Goal: Information Seeking & Learning: Compare options

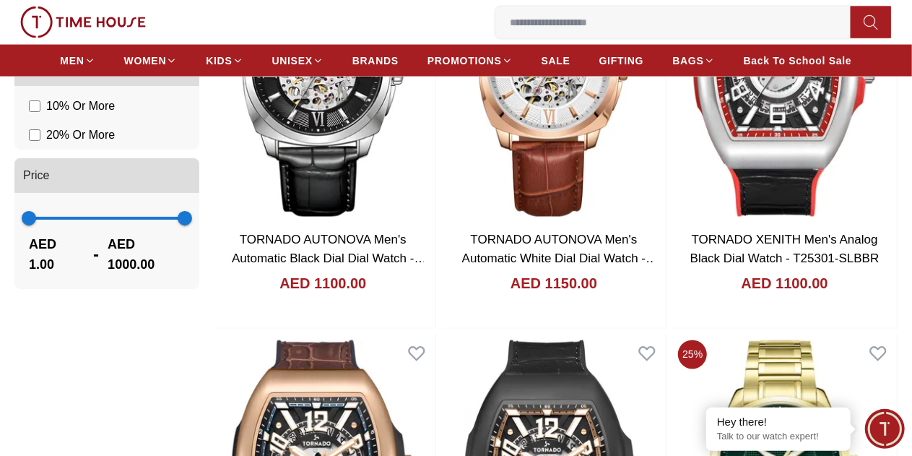
scroll to position [1228, 0]
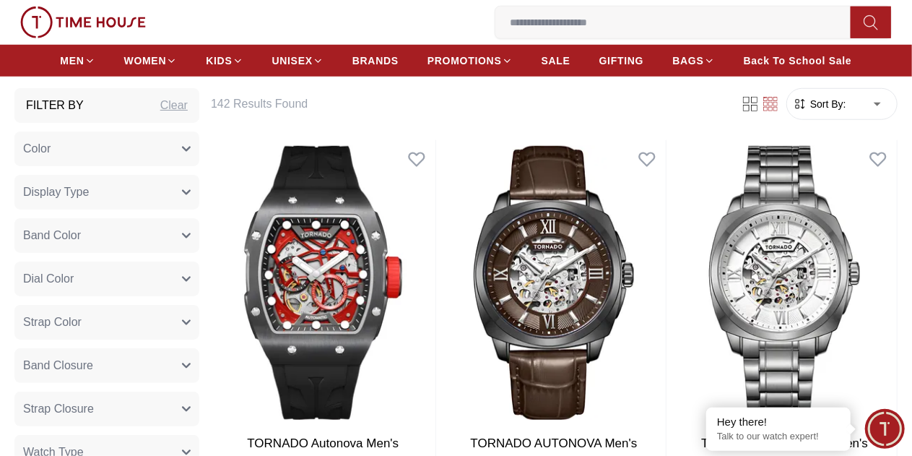
scroll to position [542, 0]
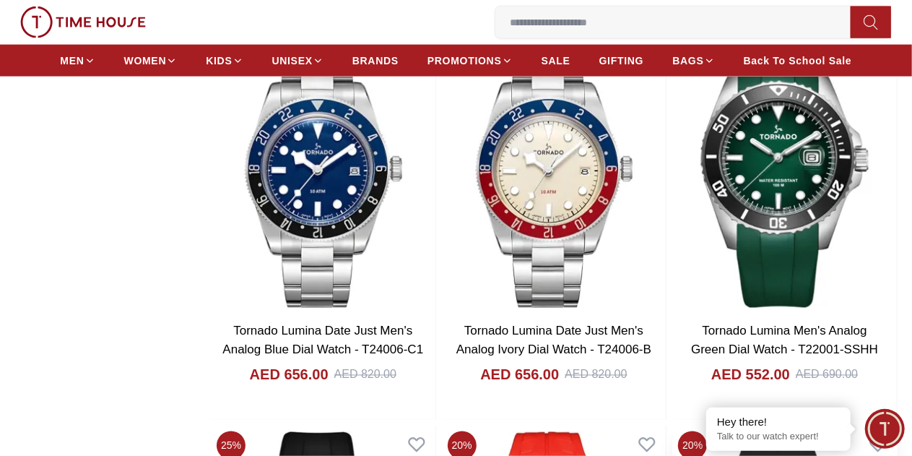
scroll to position [3865, 0]
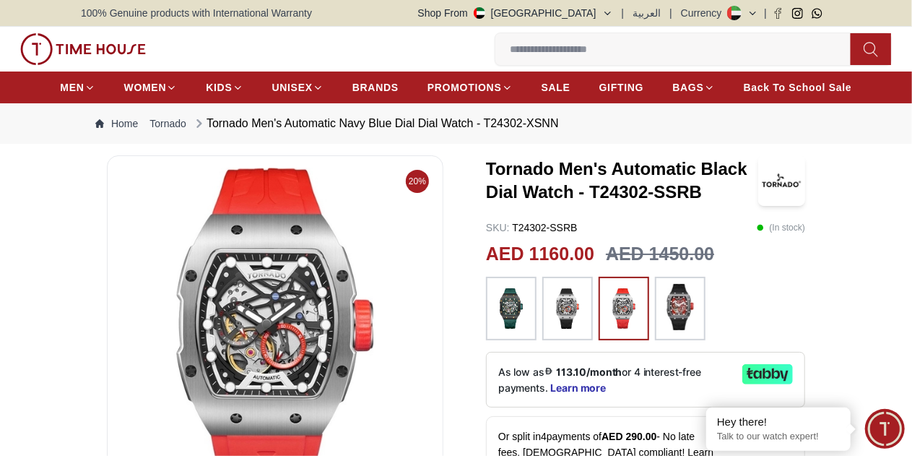
scroll to position [72, 0]
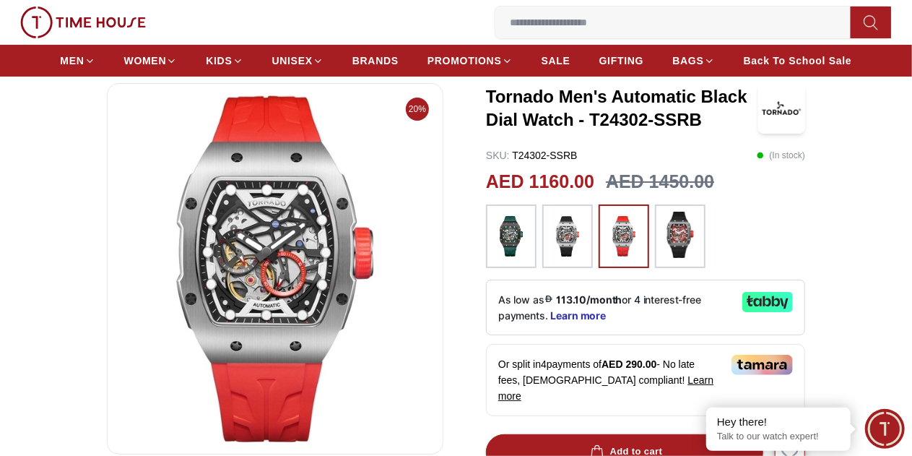
click at [501, 261] on img at bounding box center [511, 236] width 36 height 49
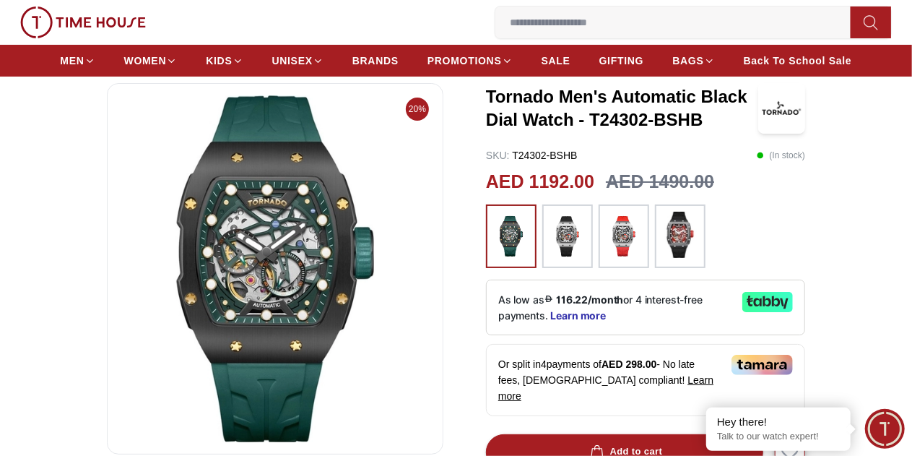
click at [559, 261] on img at bounding box center [568, 236] width 36 height 49
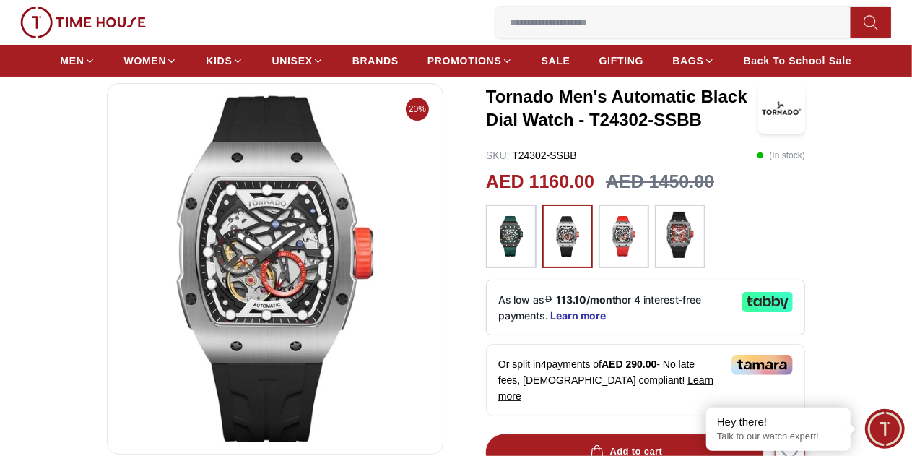
click at [626, 261] on img at bounding box center [624, 236] width 36 height 49
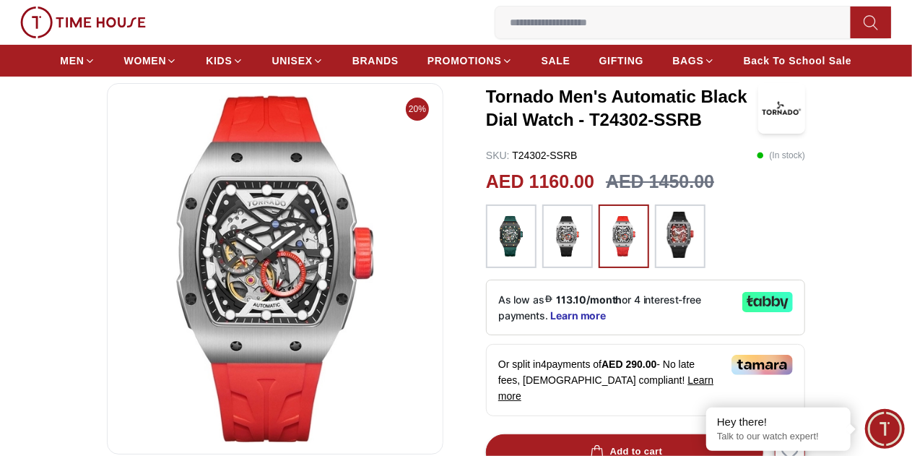
click at [674, 252] on img at bounding box center [680, 235] width 36 height 46
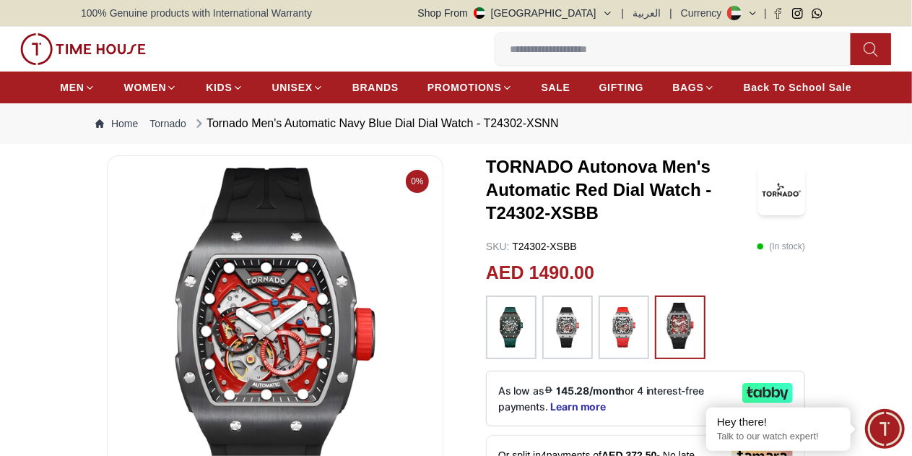
scroll to position [72, 0]
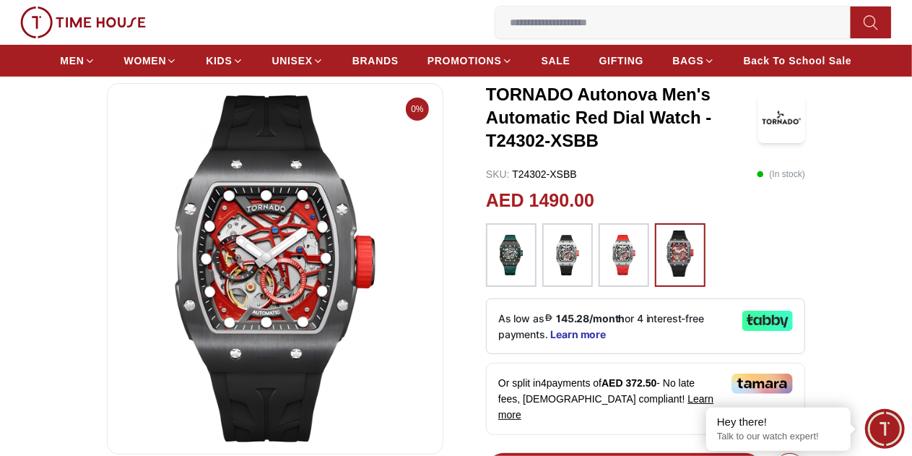
click at [613, 277] on img at bounding box center [624, 254] width 36 height 49
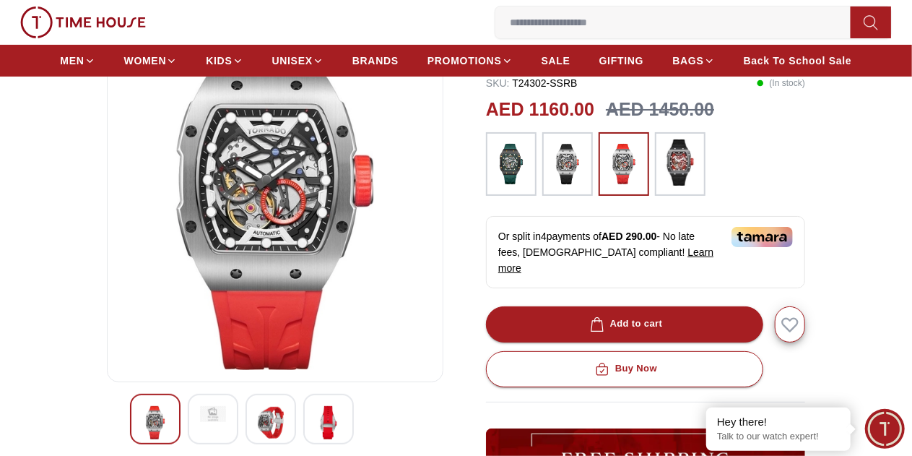
scroll to position [217, 0]
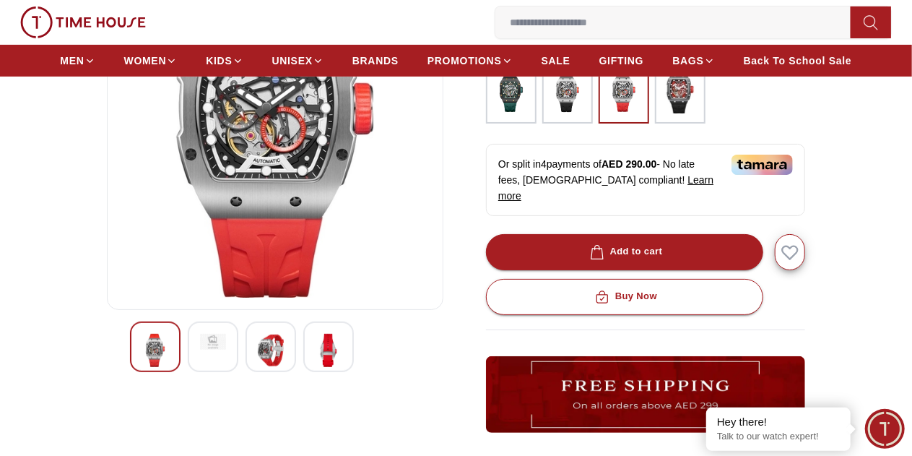
click at [200, 350] on img at bounding box center [213, 342] width 26 height 16
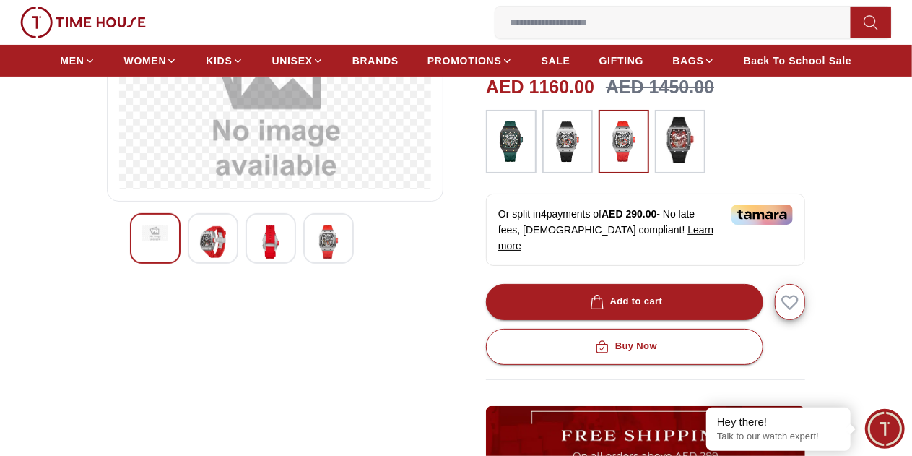
scroll to position [144, 0]
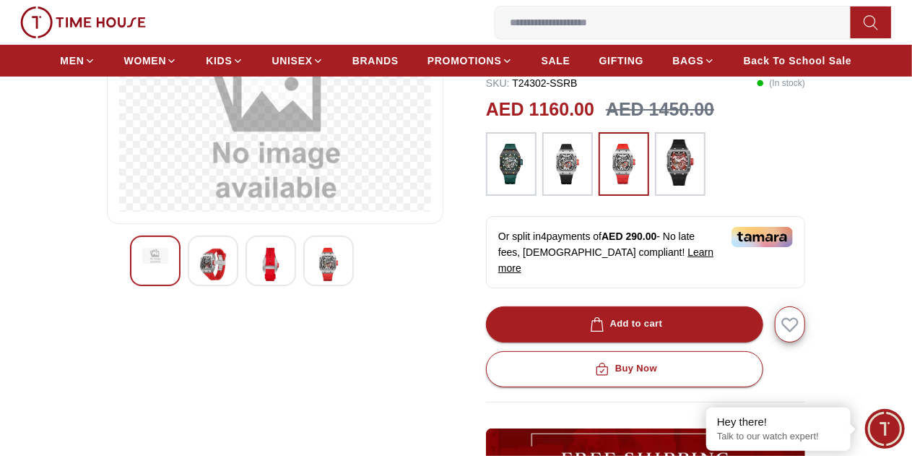
click at [258, 281] on img at bounding box center [271, 264] width 26 height 33
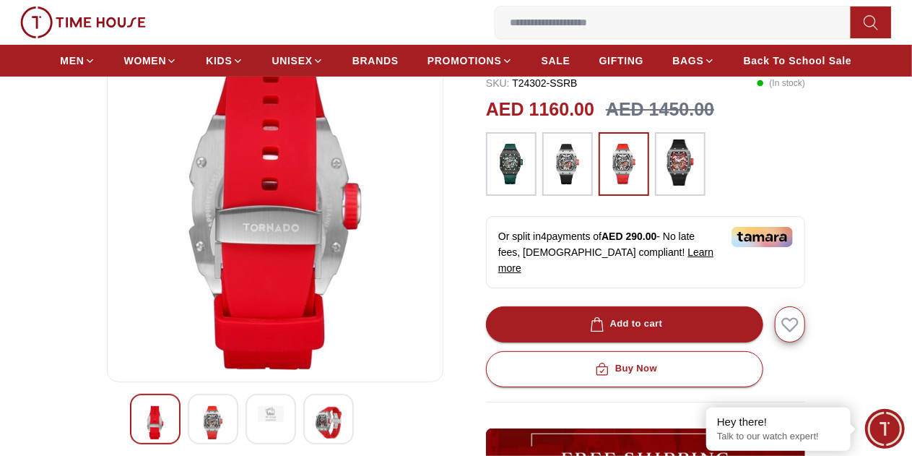
click at [316, 427] on img at bounding box center [329, 422] width 26 height 33
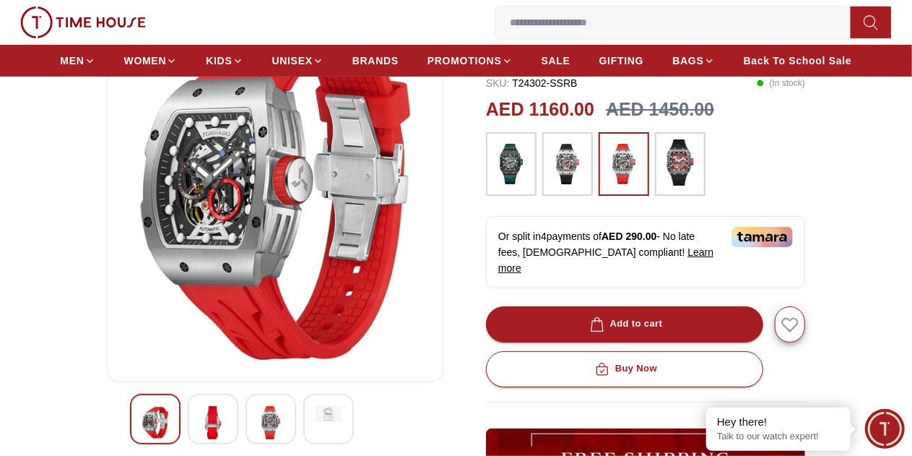
click at [200, 439] on img at bounding box center [213, 422] width 26 height 33
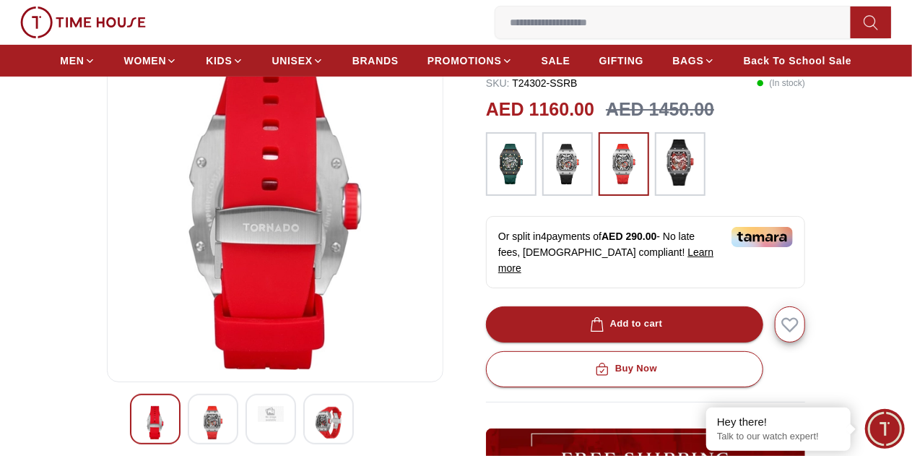
click at [146, 437] on div at bounding box center [155, 419] width 51 height 51
click at [145, 437] on div at bounding box center [155, 419] width 51 height 51
click at [188, 436] on div at bounding box center [213, 419] width 51 height 51
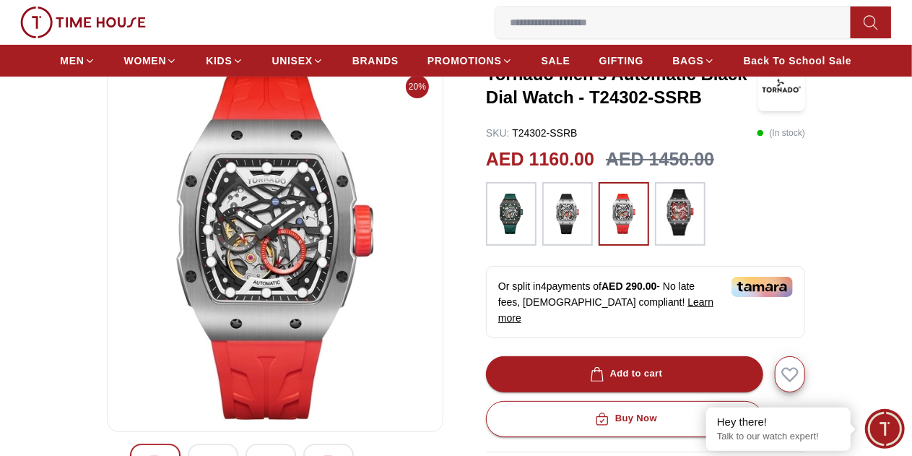
scroll to position [72, 0]
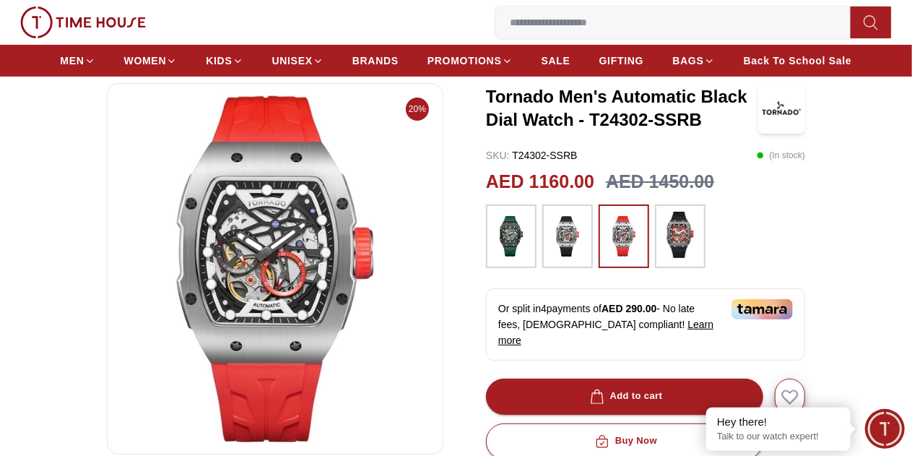
click at [557, 255] on img at bounding box center [568, 236] width 36 height 49
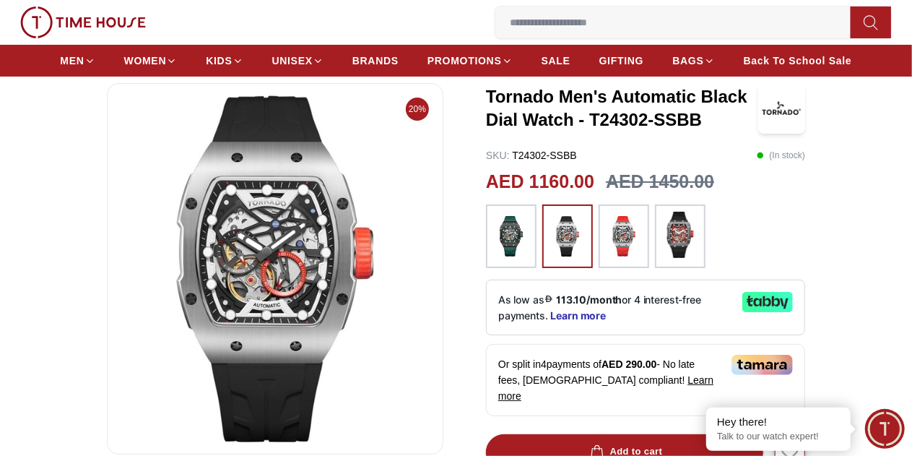
click at [762, 306] on icon at bounding box center [758, 302] width 8 height 8
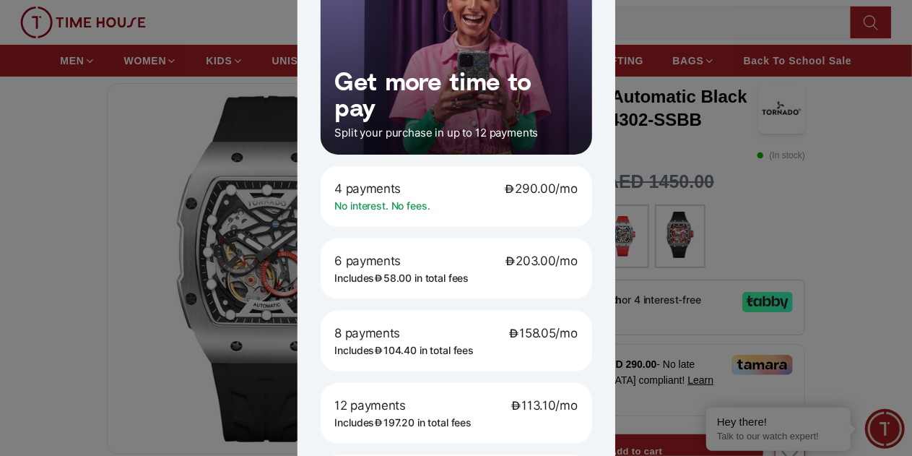
scroll to position [72, 0]
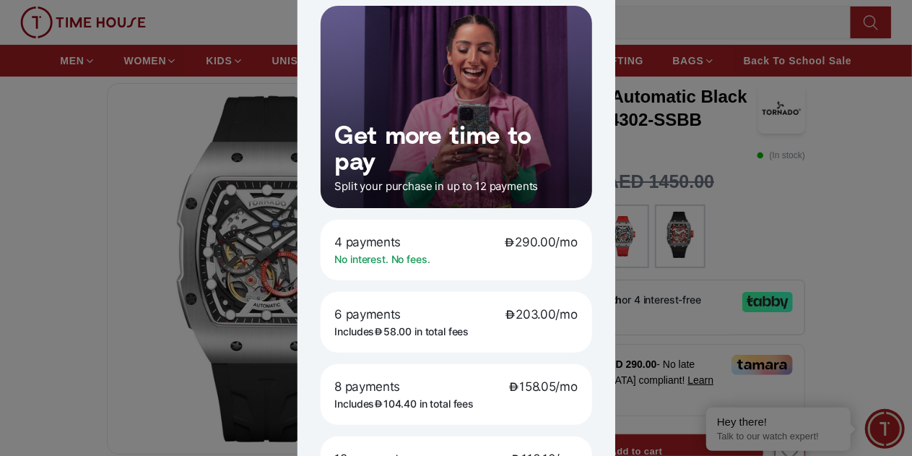
click at [861, 235] on div at bounding box center [456, 228] width 912 height 456
